Goal: Task Accomplishment & Management: Use online tool/utility

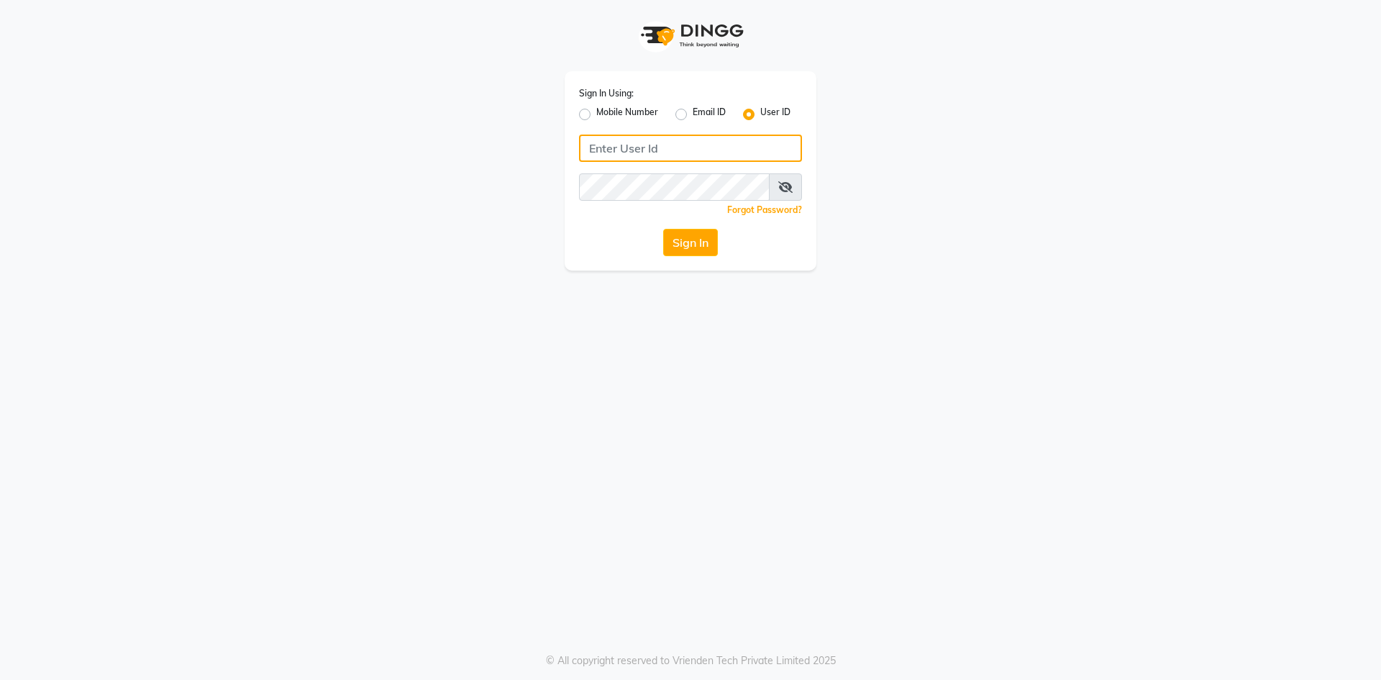
click at [673, 147] on input "Username" at bounding box center [690, 148] width 223 height 27
type input "7013125710"
click at [663, 229] on button "Sign In" at bounding box center [690, 242] width 55 height 27
click at [681, 247] on button "Sign In" at bounding box center [690, 242] width 55 height 27
click at [668, 141] on input "Username" at bounding box center [690, 148] width 223 height 27
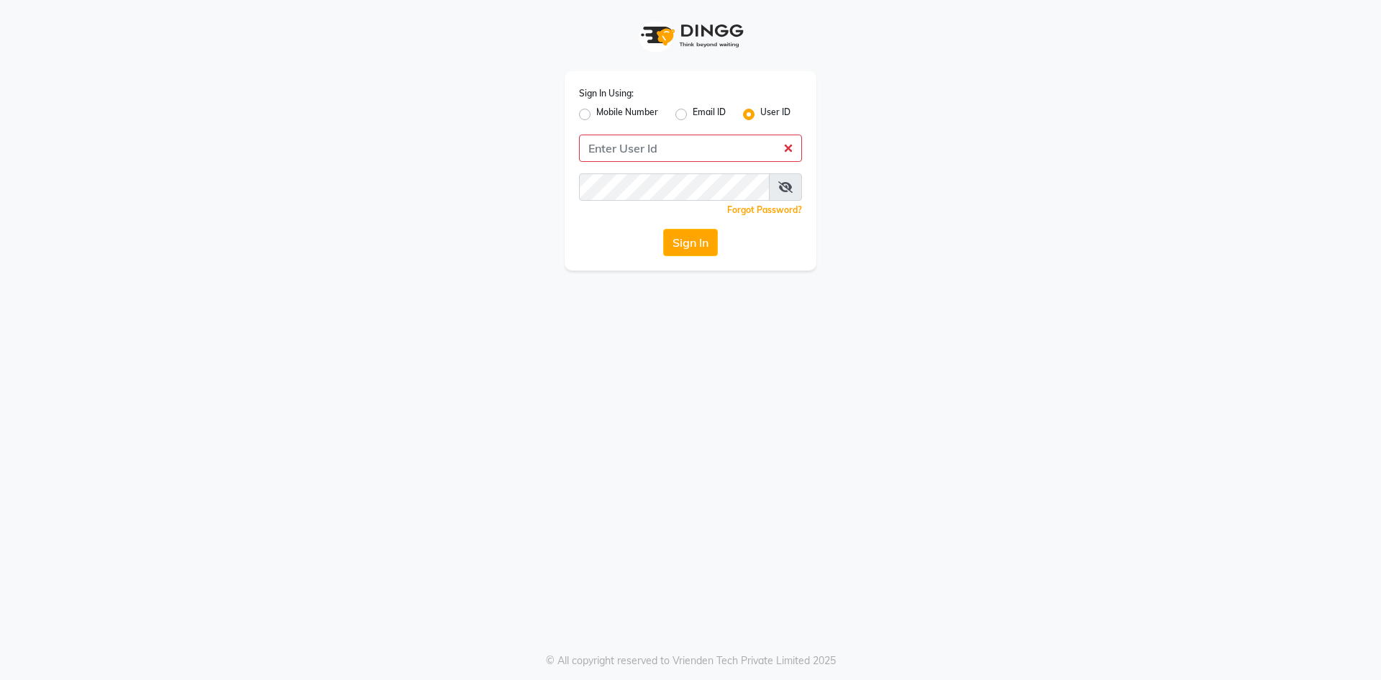
click at [607, 114] on label "Mobile Number" at bounding box center [627, 114] width 62 height 17
click at [606, 114] on input "Mobile Number" at bounding box center [600, 110] width 9 height 9
radio input "true"
radio input "false"
click at [668, 150] on input "Username" at bounding box center [714, 148] width 175 height 27
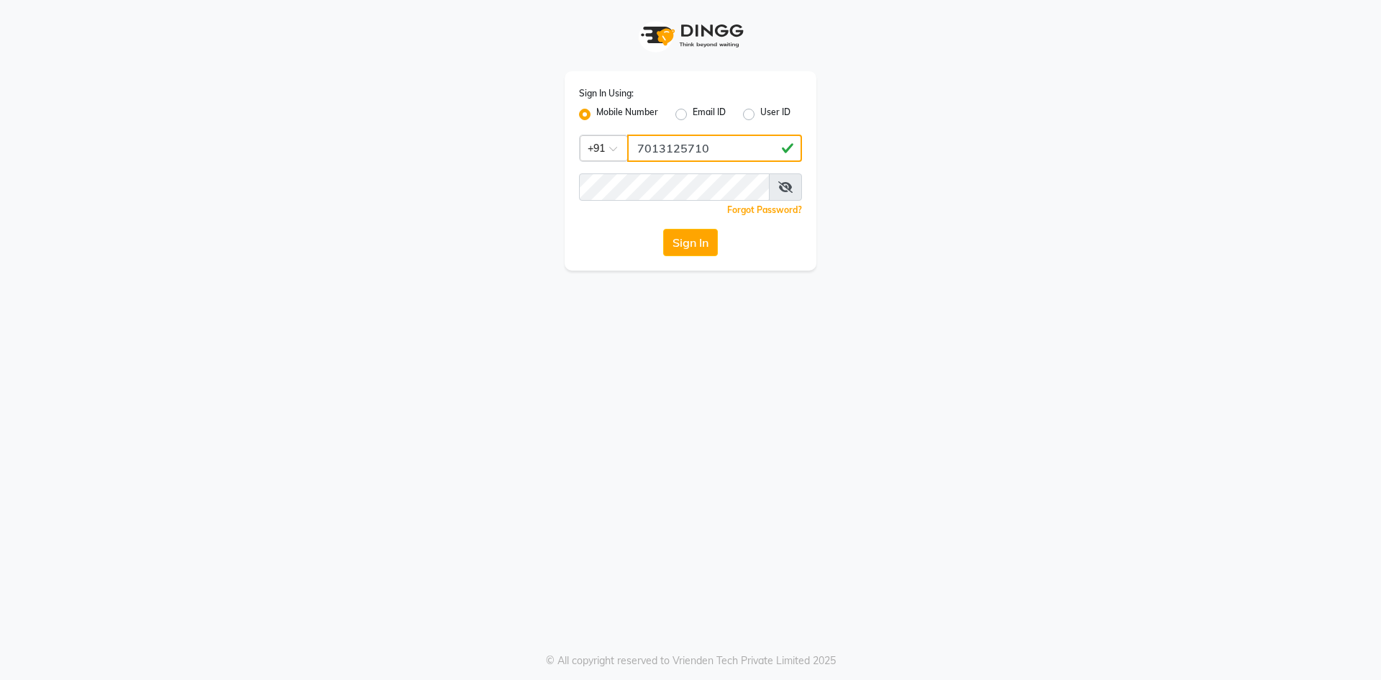
type input "7013125710"
click at [663, 229] on button "Sign In" at bounding box center [690, 242] width 55 height 27
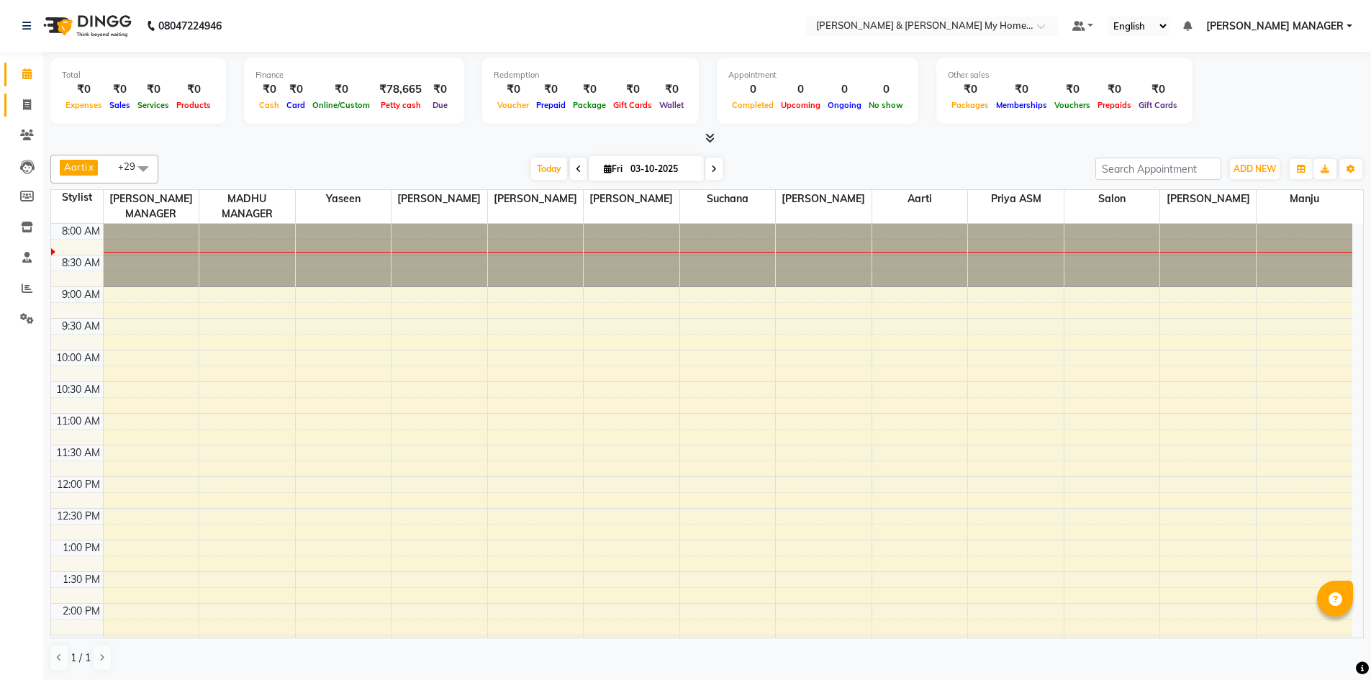
click at [24, 112] on span at bounding box center [26, 105] width 25 height 17
select select "service"
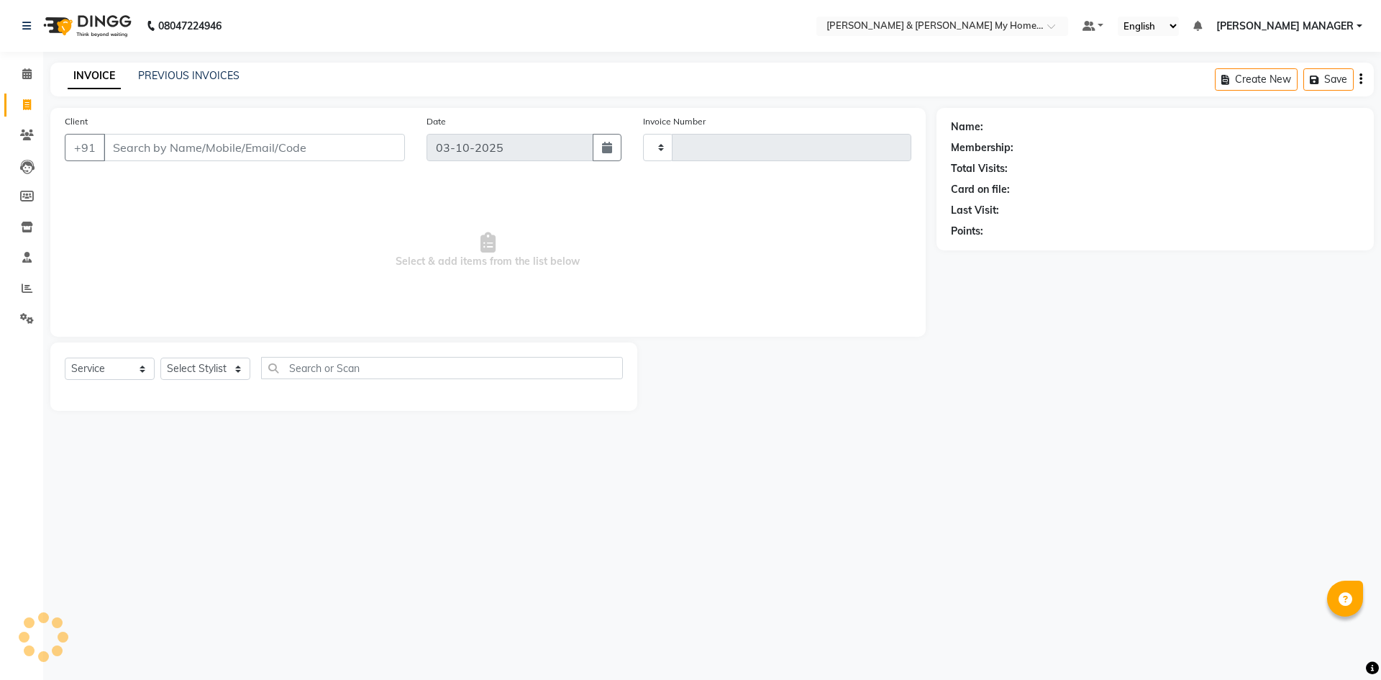
type input "12746"
select select "8193"
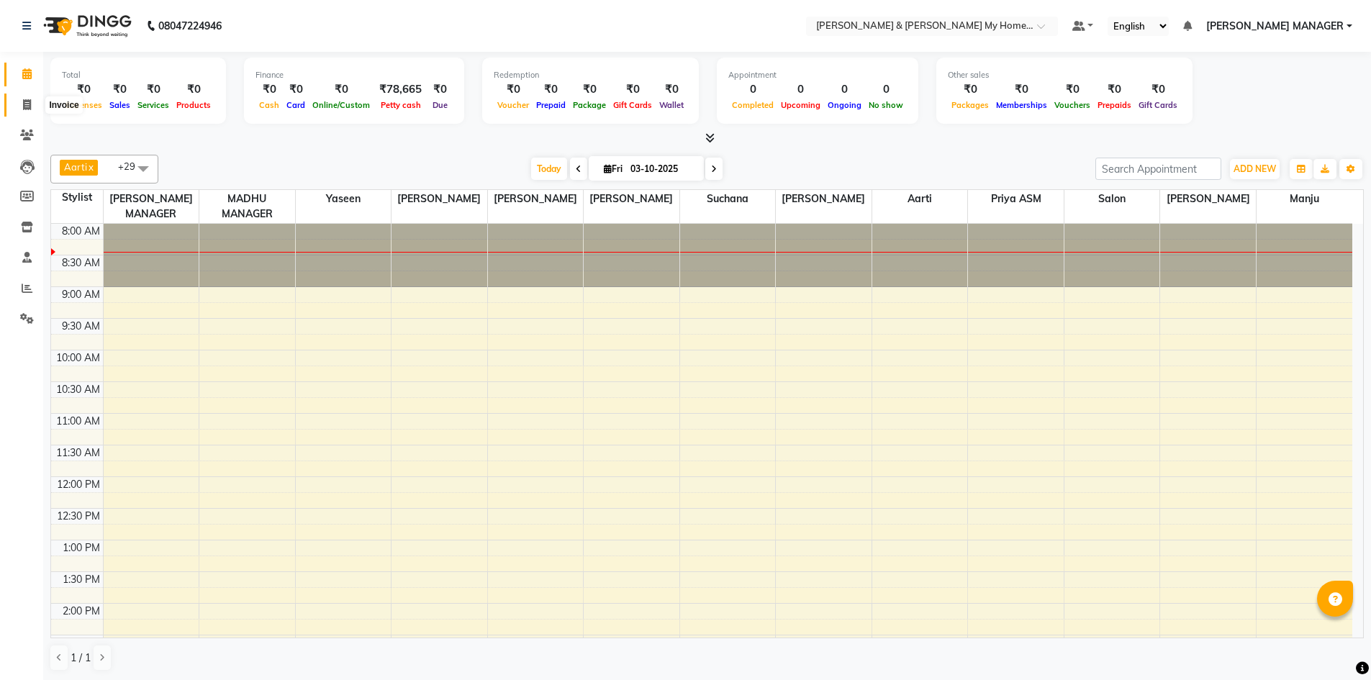
click at [30, 110] on span at bounding box center [26, 105] width 25 height 17
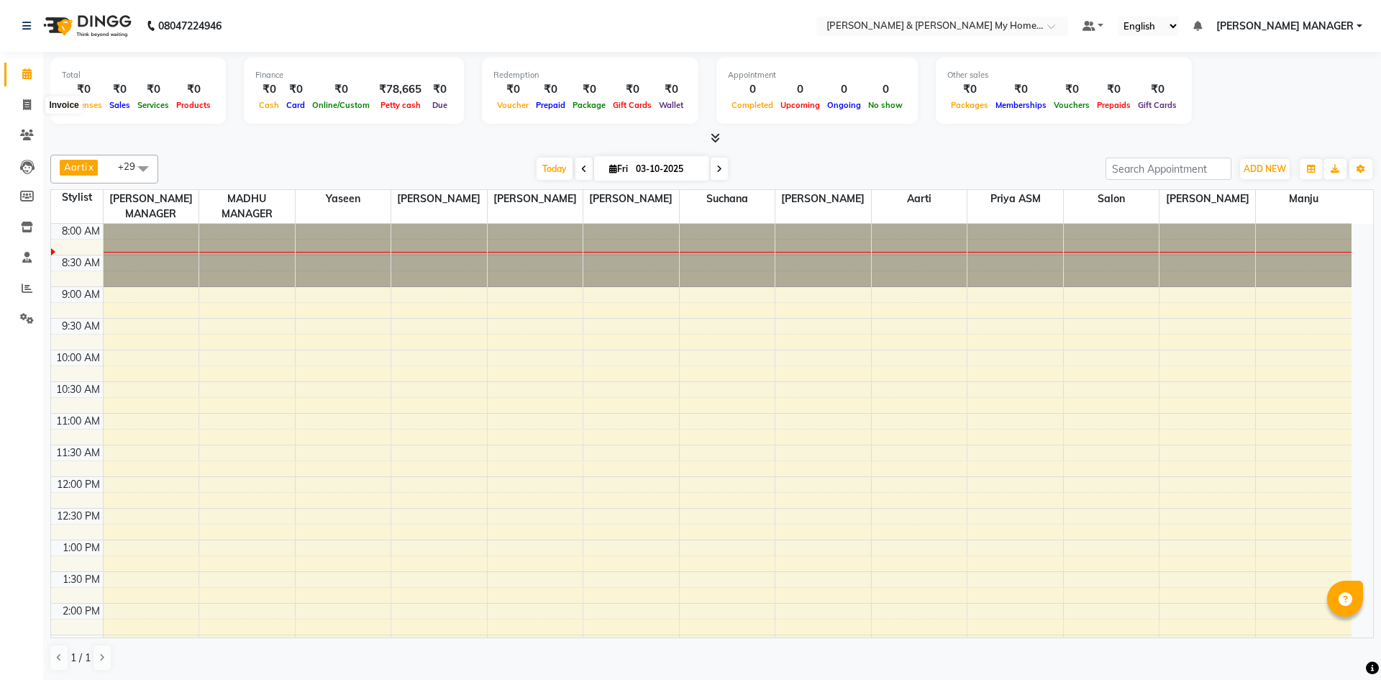
select select "8193"
select select "service"
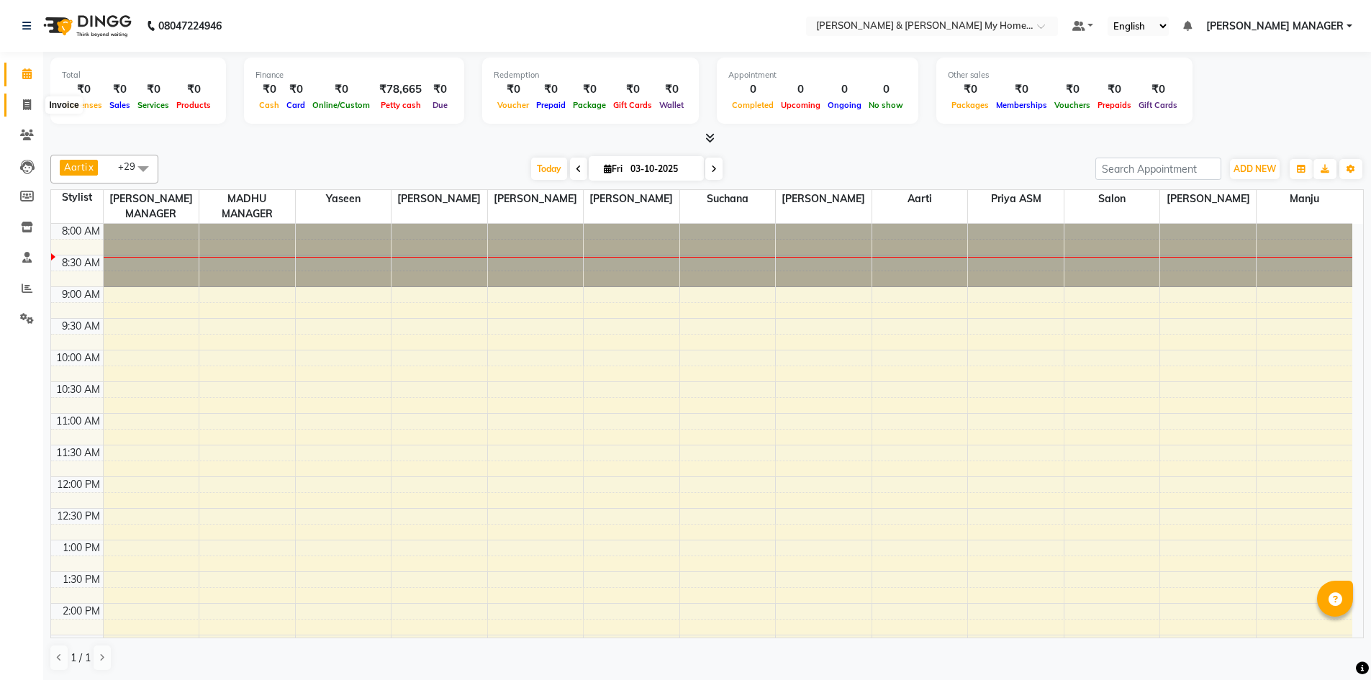
click at [32, 109] on span at bounding box center [26, 105] width 25 height 17
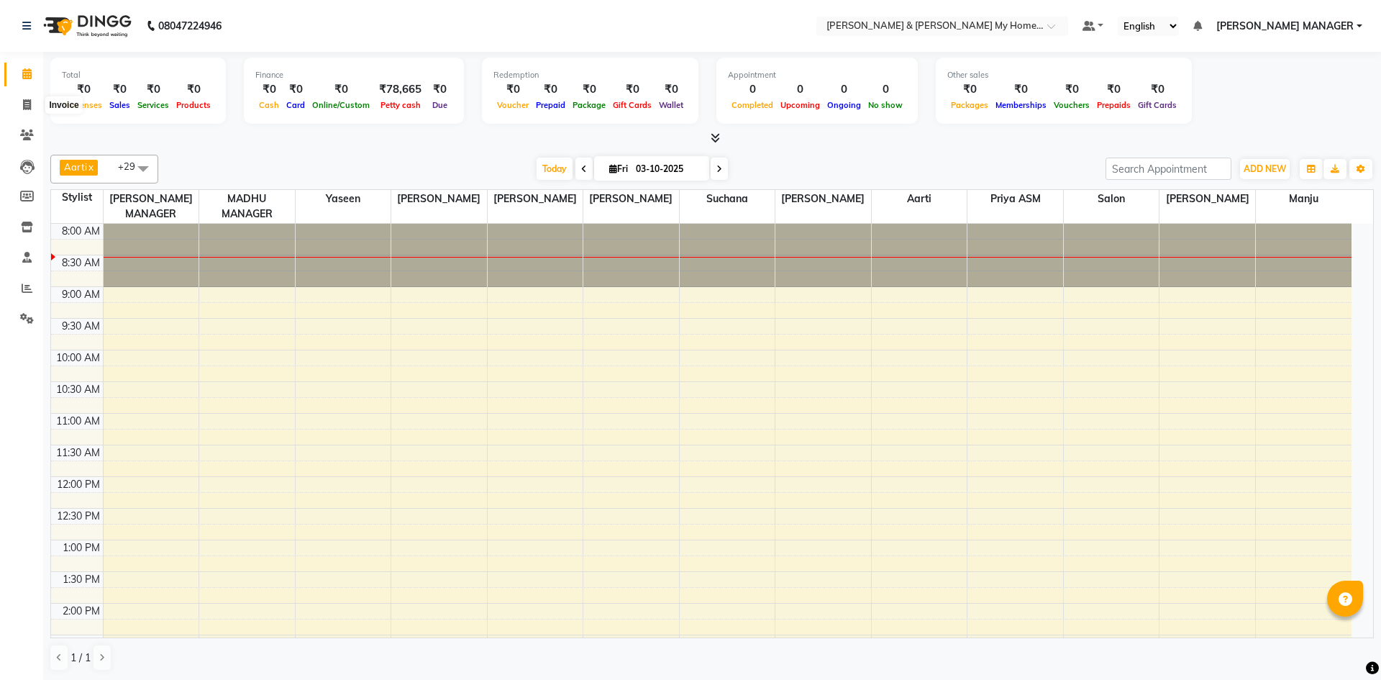
select select "8193"
select select "service"
